Goal: Navigation & Orientation: Understand site structure

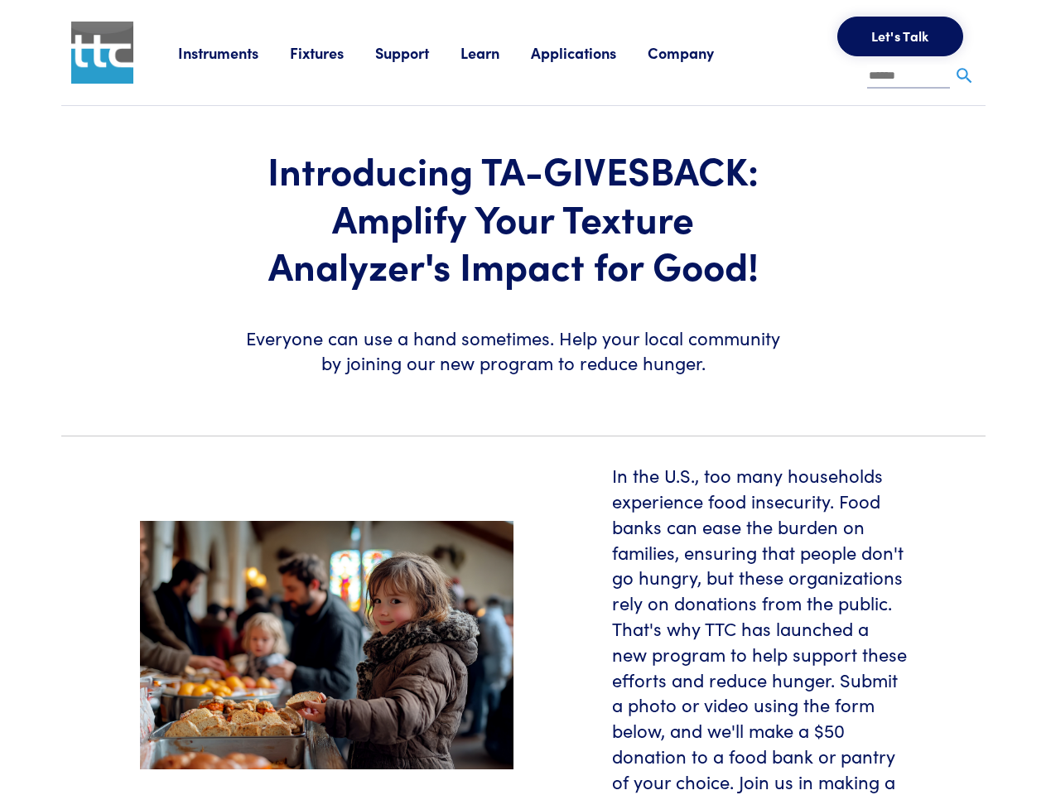
click at [523, 398] on section "Introducing TA-GIVESBACK: Amplify Your Texture Analyzer's Impact for Good! Ever…" at bounding box center [523, 264] width 944 height 316
click at [234, 52] on link "Instruments" at bounding box center [234, 52] width 112 height 21
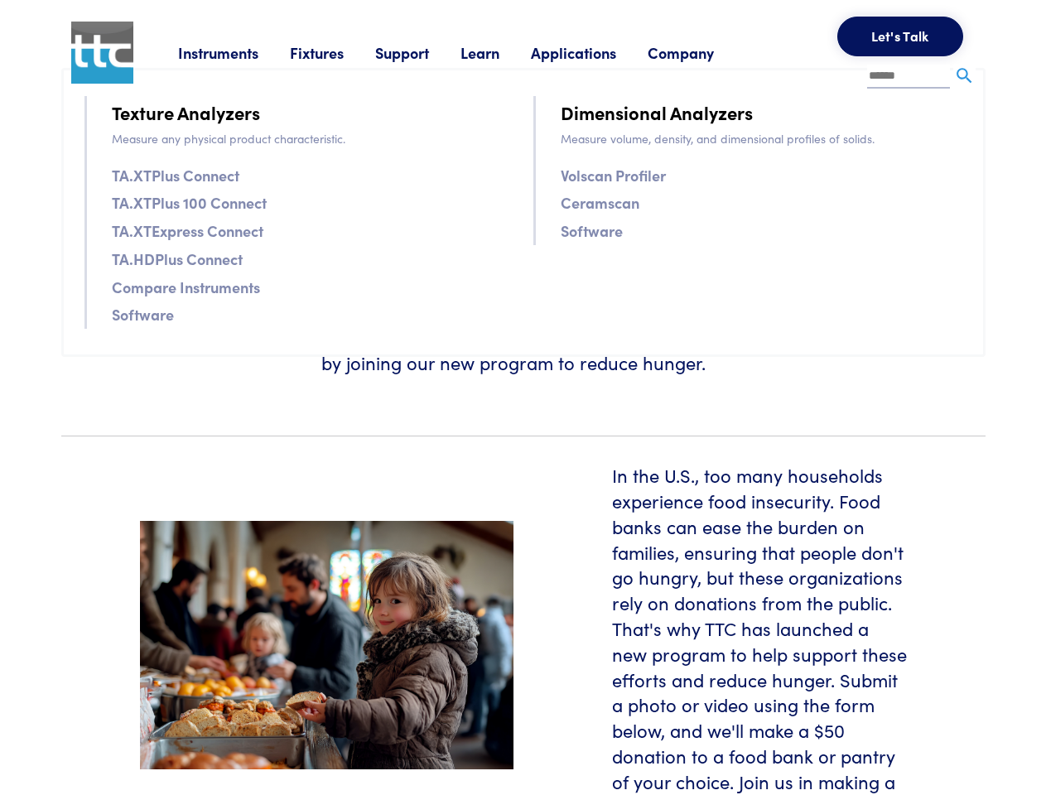
click at [335, 52] on link "Fixtures" at bounding box center [332, 52] width 85 height 21
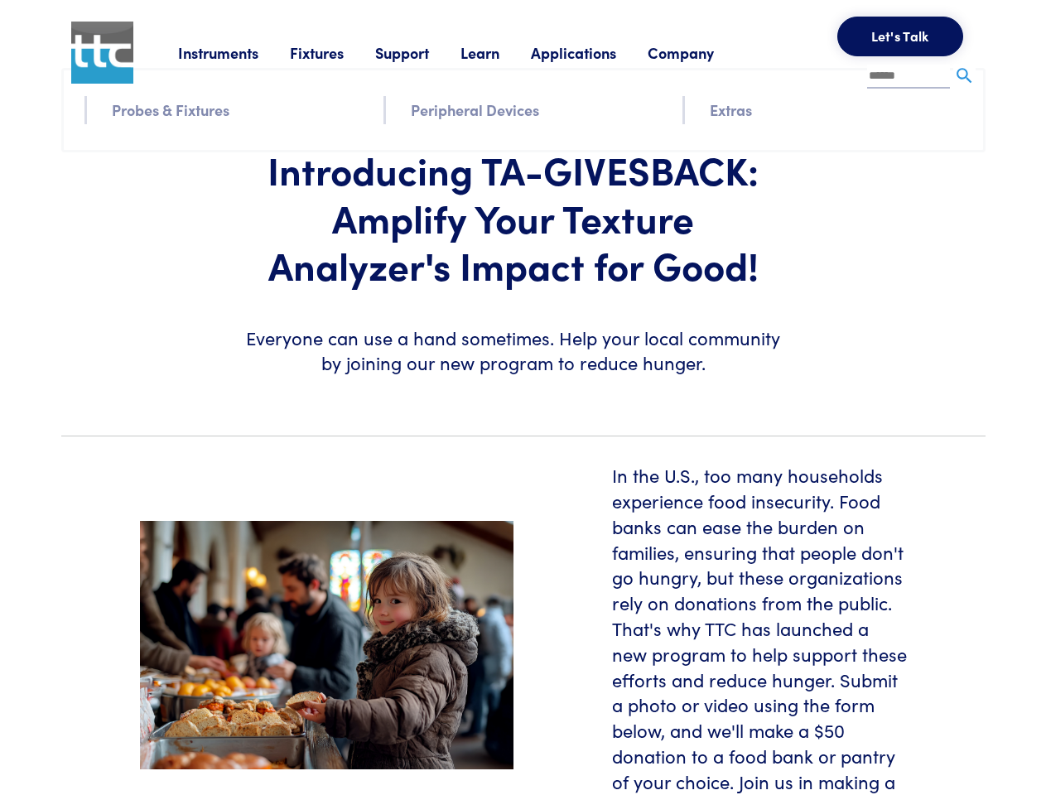
click at [421, 52] on link "Support" at bounding box center [417, 52] width 85 height 21
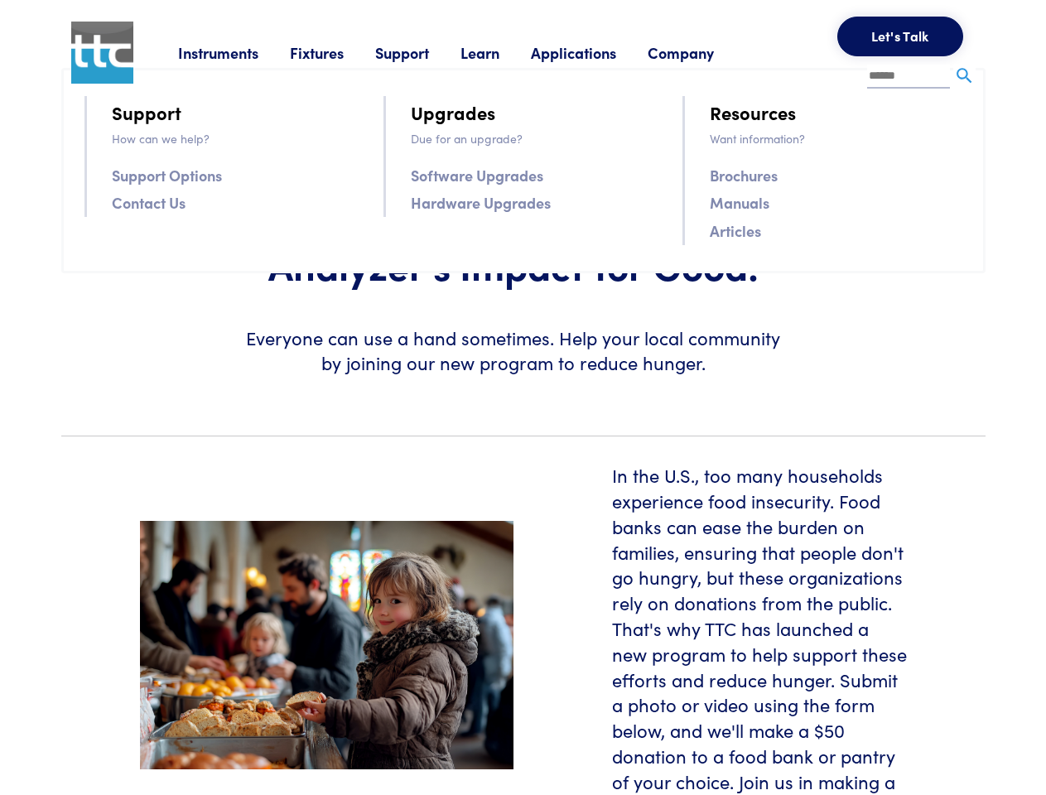
click at [500, 52] on link "Learn" at bounding box center [496, 52] width 70 height 21
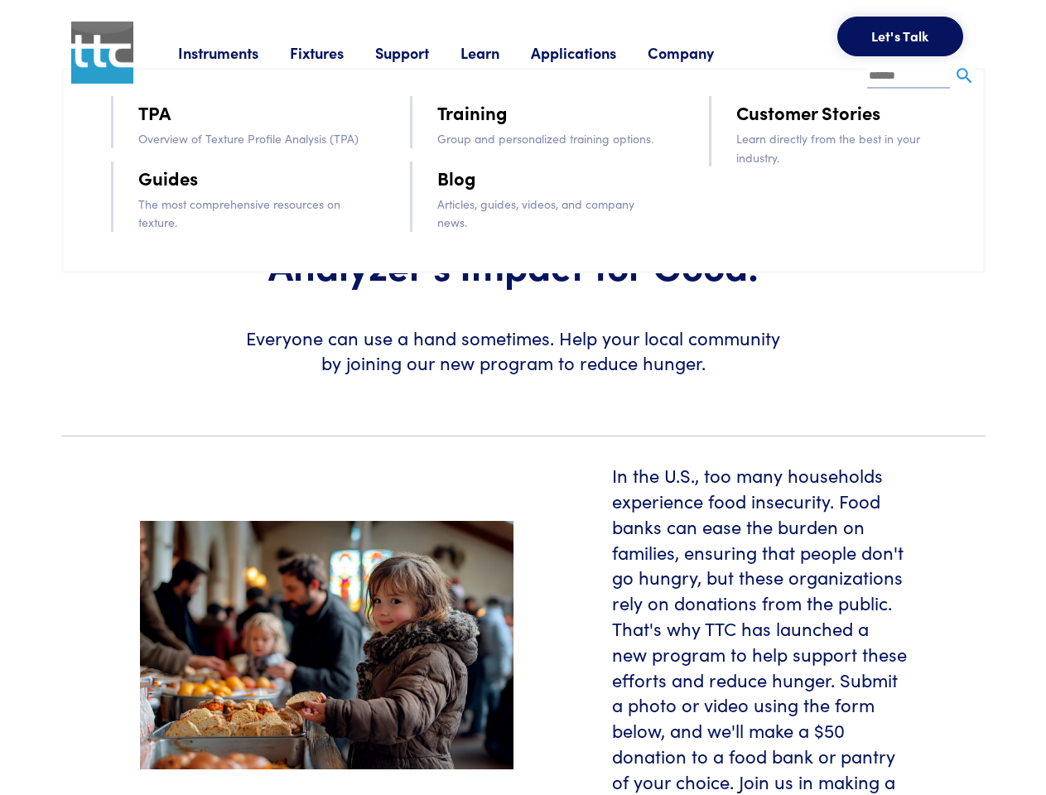
click at [596, 52] on link "Applications" at bounding box center [589, 52] width 117 height 21
click at [702, 52] on link "Company" at bounding box center [697, 52] width 98 height 21
